Goal: Information Seeking & Learning: Learn about a topic

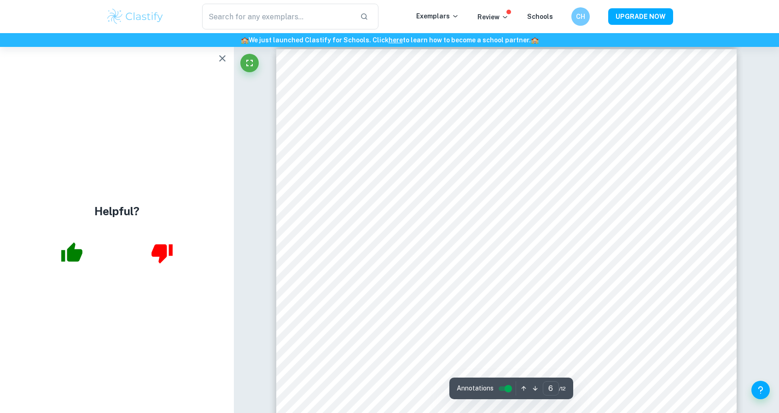
scroll to position [3155, 0]
type input "7"
type input "10"
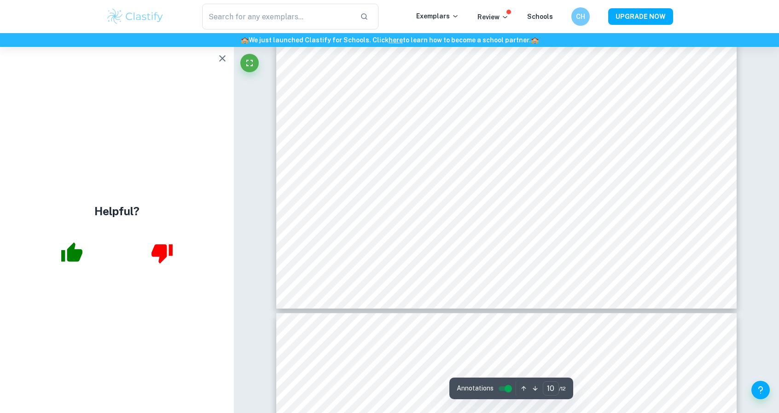
scroll to position [5965, 0]
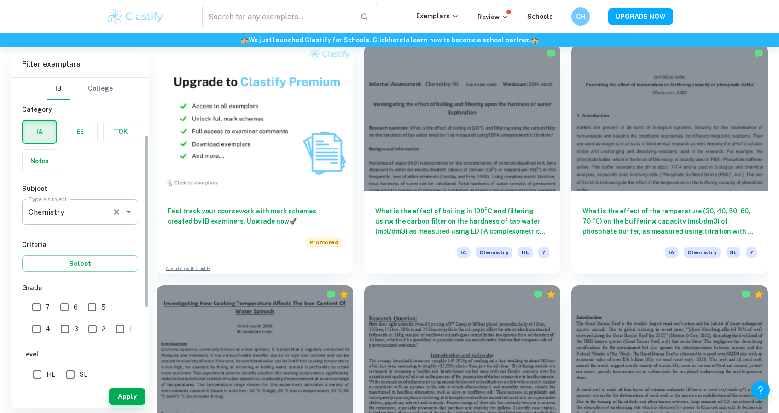
scroll to position [103, 0]
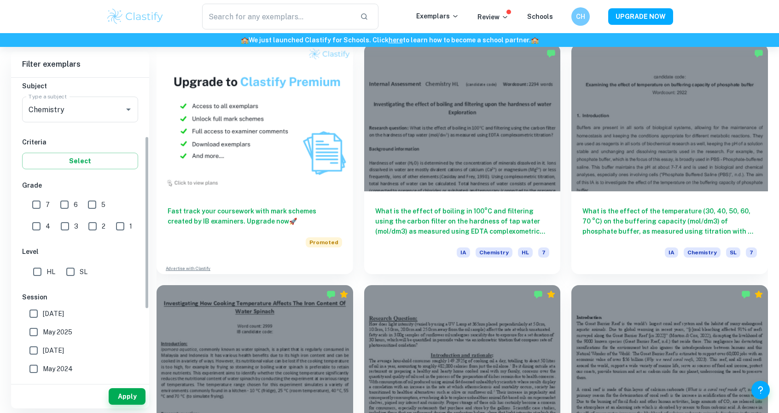
click at [41, 277] on input "HL" at bounding box center [37, 272] width 18 height 18
checkbox input "true"
click at [122, 393] on button "Apply" at bounding box center [127, 396] width 37 height 17
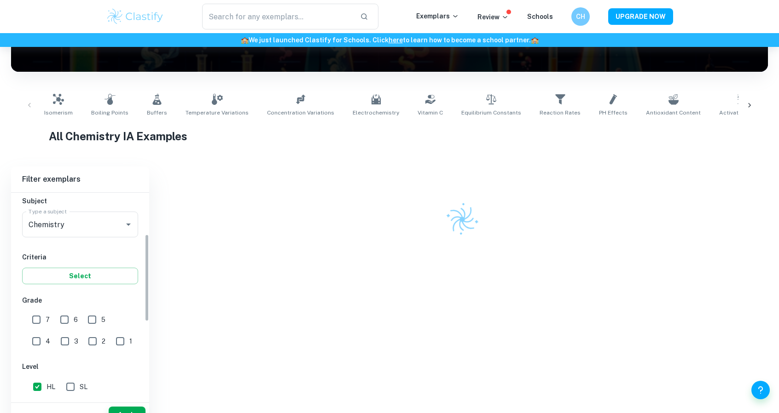
scroll to position [748, 0]
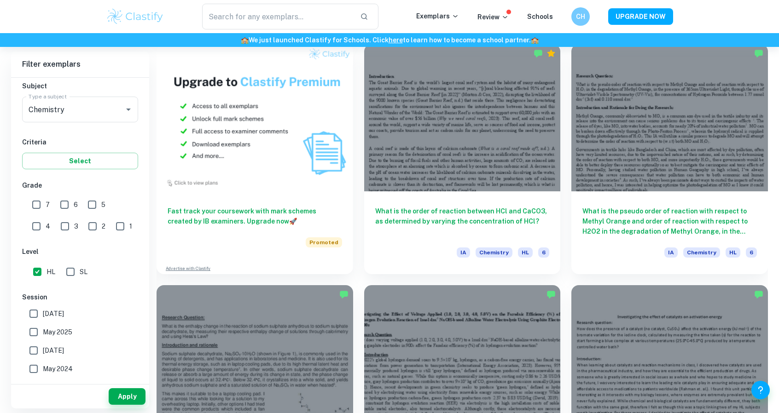
drag, startPoint x: 291, startPoint y: 292, endPoint x: 769, endPoint y: 231, distance: 481.7
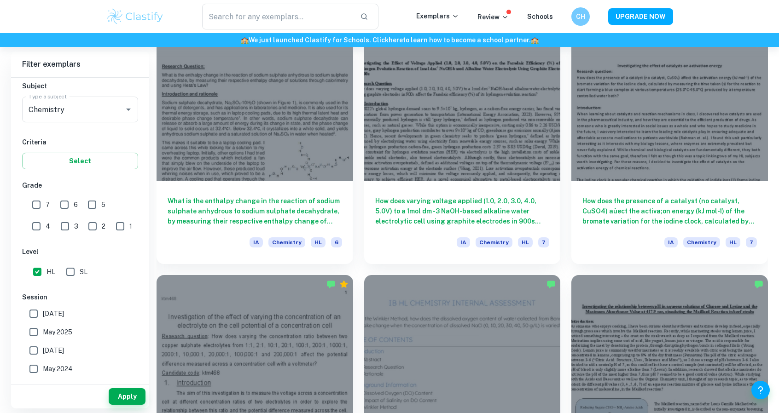
scroll to position [1001, 0]
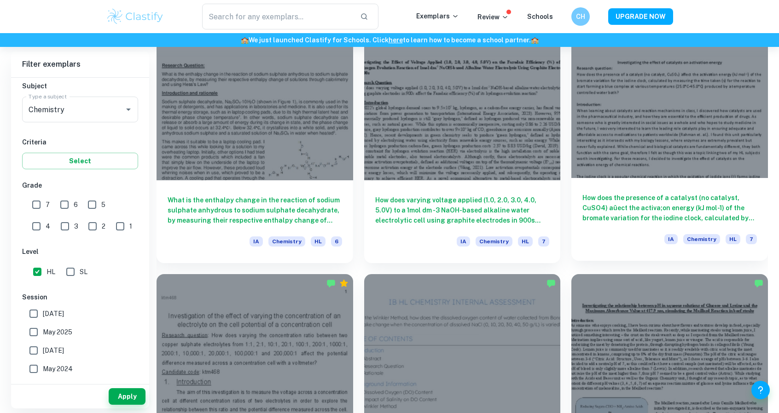
click at [616, 201] on h6 "How does the presence of a catalyst (no catalyst, CuSO4) aûect the activa;on en…" at bounding box center [669, 208] width 174 height 30
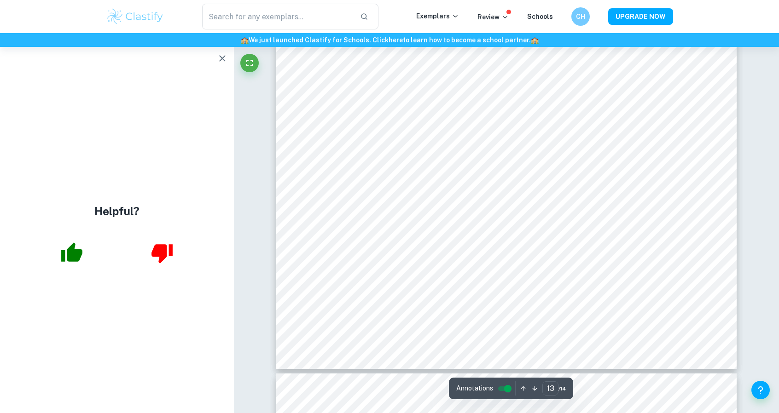
scroll to position [8430, 0]
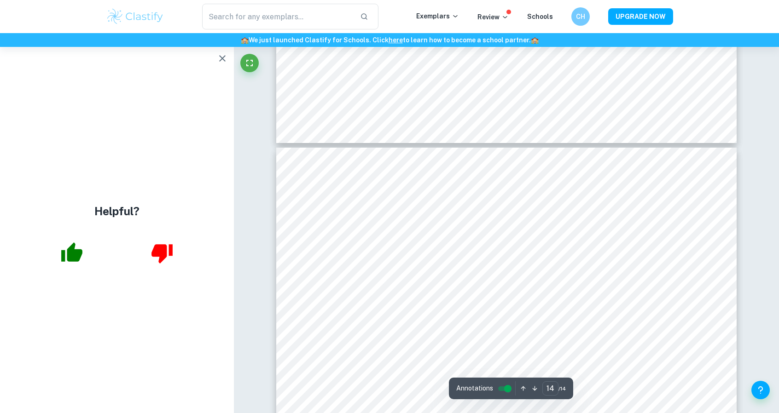
type input "13"
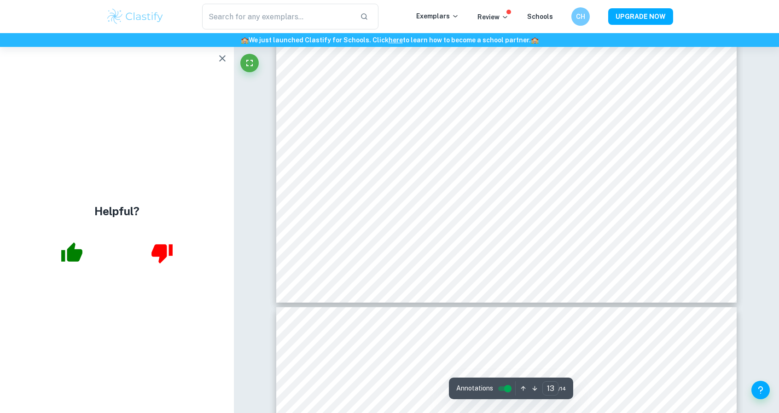
scroll to position [8488, 0]
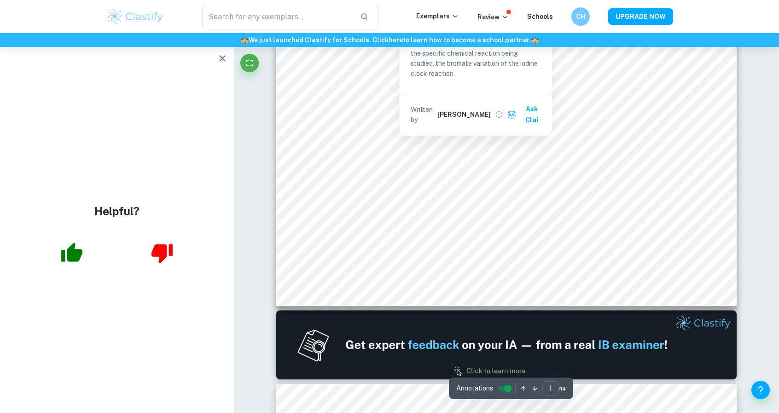
type input "2"
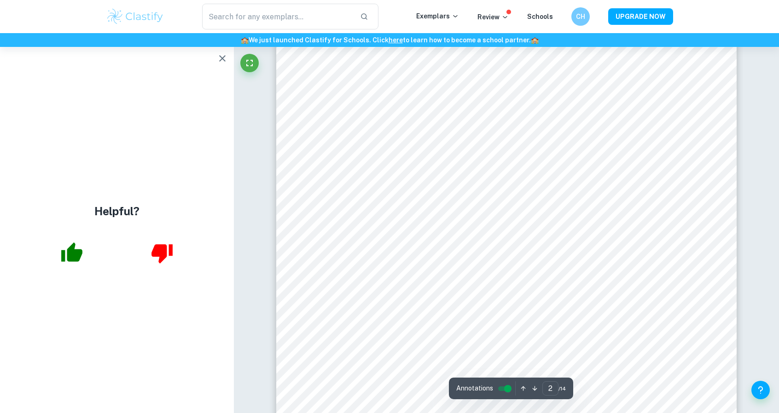
scroll to position [853, 0]
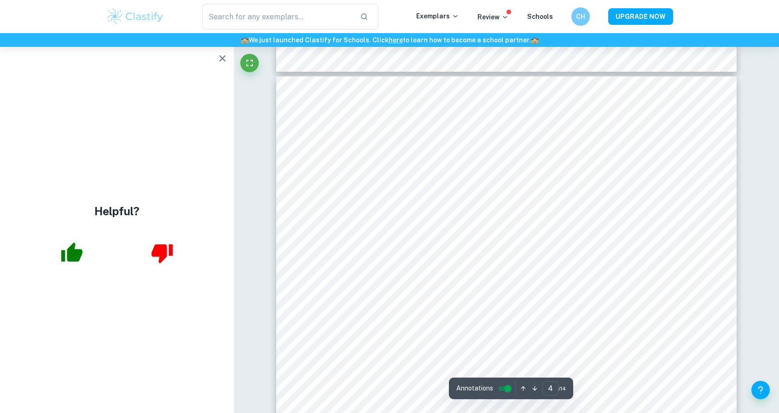
scroll to position [2095, 0]
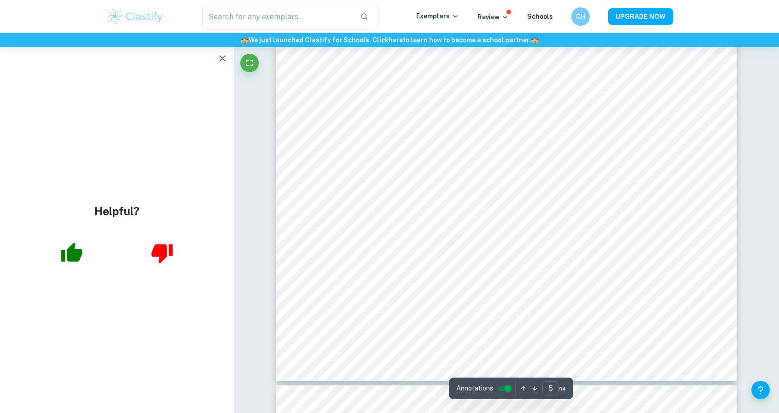
type input "6"
